Goal: Check status: Check status

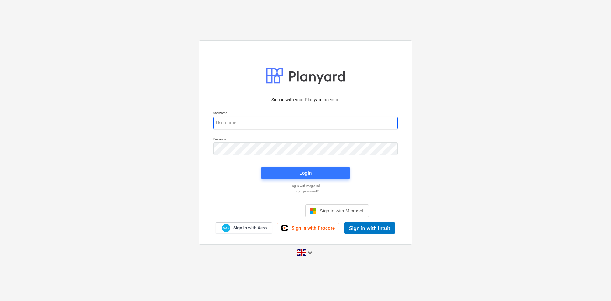
click at [265, 121] on input "email" at bounding box center [305, 122] width 184 height 13
type input "[PERSON_NAME][EMAIL_ADDRESS][PERSON_NAME][DOMAIN_NAME]"
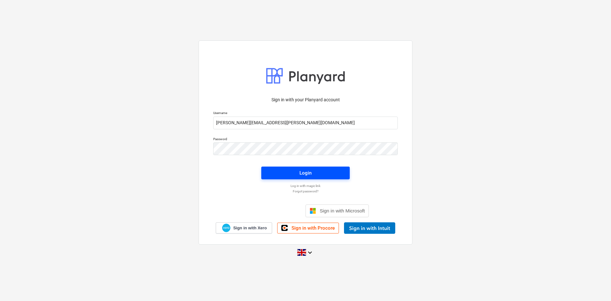
click at [291, 167] on button "Login" at bounding box center [305, 172] width 88 height 13
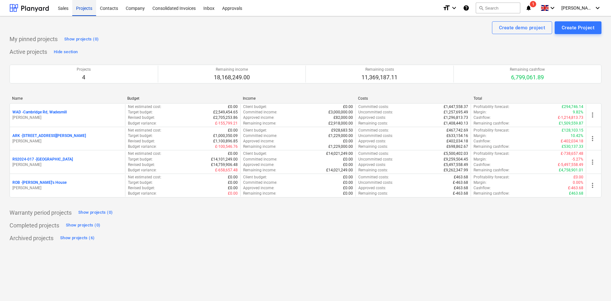
click at [87, 14] on div "Projects" at bounding box center [84, 8] width 24 height 16
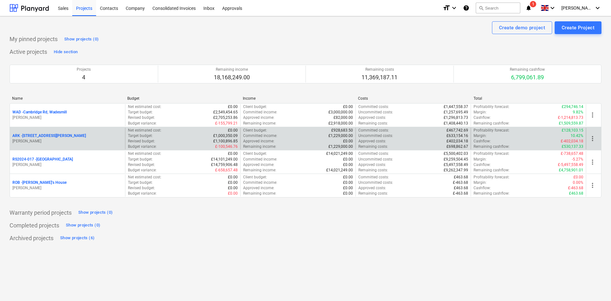
click at [34, 135] on p "ARK - 2 Galley [PERSON_NAME]" at bounding box center [48, 135] width 73 height 5
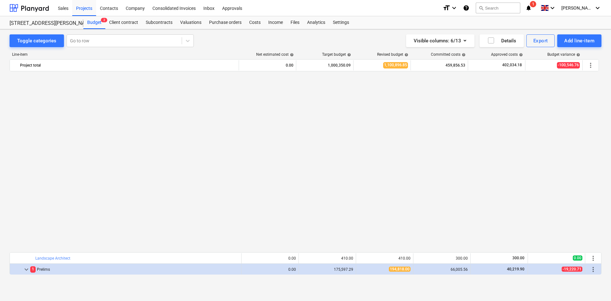
scroll to position [191, 0]
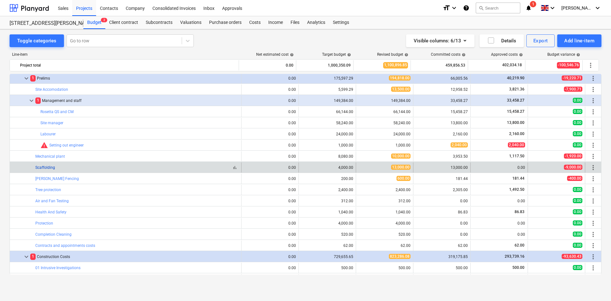
click at [50, 166] on link "Scaffolding" at bounding box center [45, 167] width 20 height 4
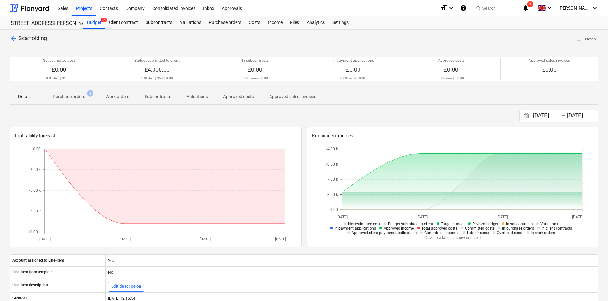
click at [67, 92] on span "Purchase orders 1" at bounding box center [69, 96] width 58 height 11
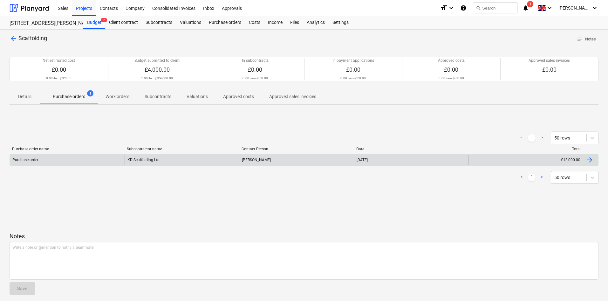
click at [157, 154] on div "Purchase order KD Scaffolding Ltd [PERSON_NAME] [DATE] £13,000.00" at bounding box center [304, 160] width 589 height 12
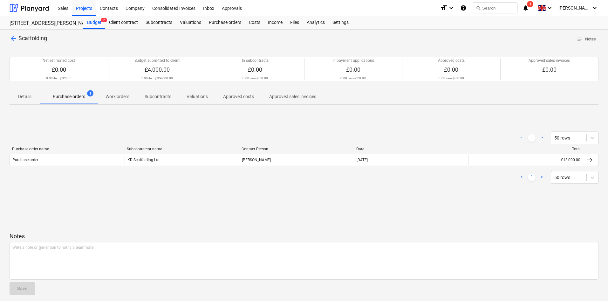
click at [10, 37] on span "arrow_back" at bounding box center [14, 39] width 8 height 8
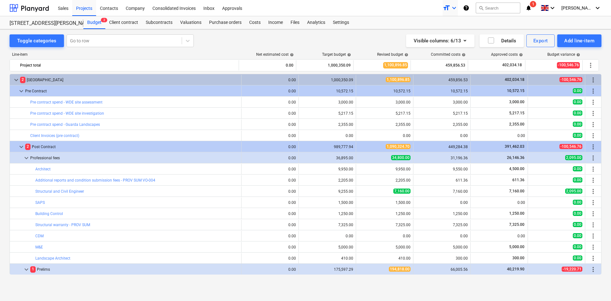
scroll to position [191, 0]
